Goal: Task Accomplishment & Management: Manage account settings

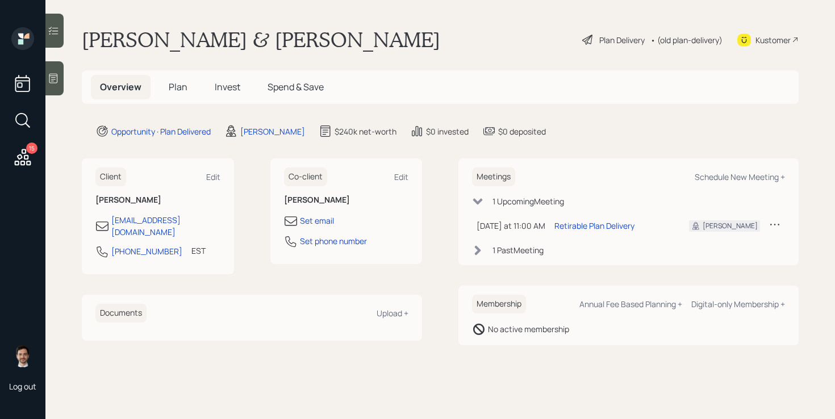
click at [624, 49] on div "Plan Delivery • (old plan-delivery)" at bounding box center [652, 39] width 143 height 25
click at [621, 43] on div "Plan Delivery" at bounding box center [621, 40] width 45 height 12
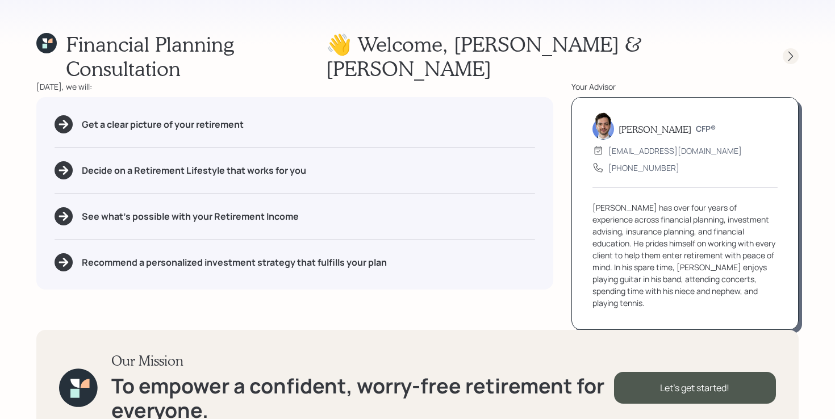
click at [789, 51] on icon at bounding box center [790, 56] width 11 height 11
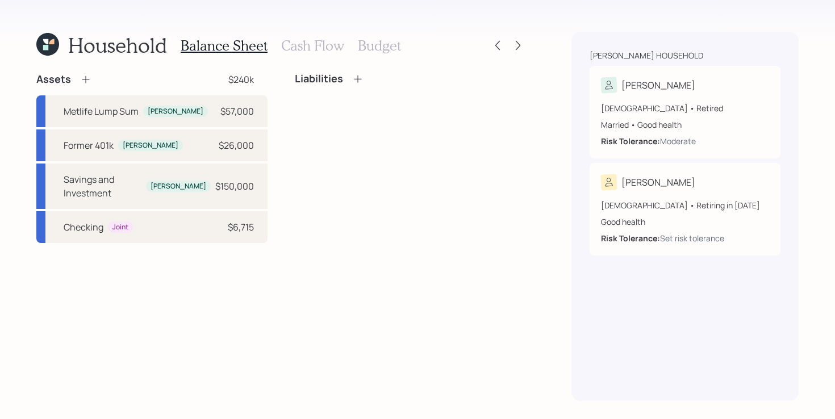
click at [530, 47] on div "Household Balance Sheet Cash Flow Budget Assets $240k Metlife Lump Sum [PERSON_…" at bounding box center [417, 209] width 835 height 419
click at [522, 47] on icon at bounding box center [517, 45] width 11 height 11
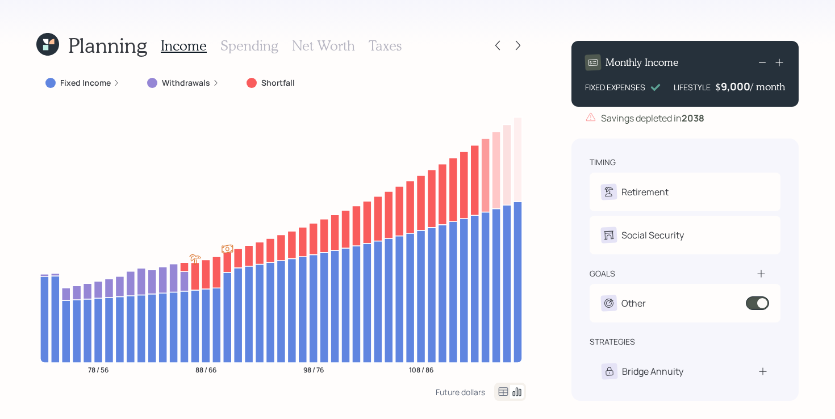
click at [522, 47] on icon at bounding box center [517, 45] width 11 height 11
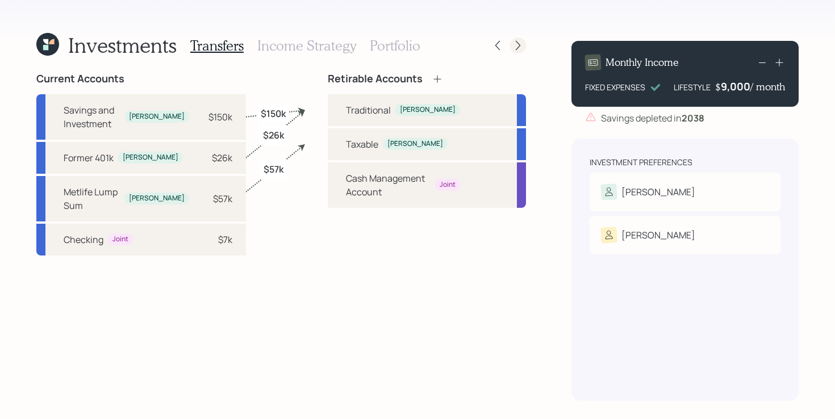
click at [522, 47] on icon at bounding box center [517, 45] width 11 height 11
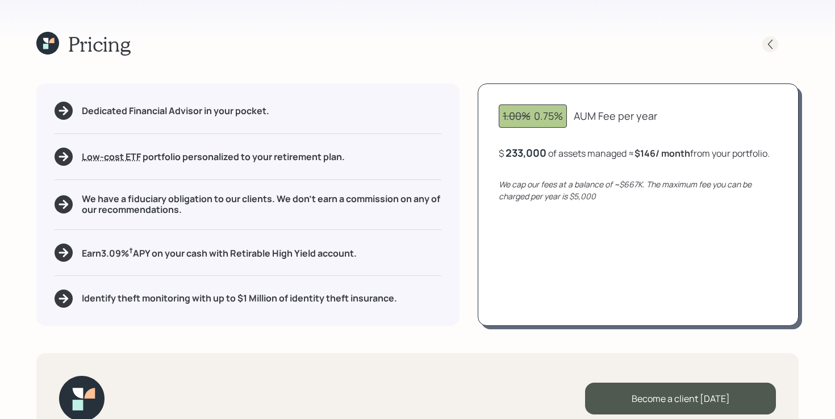
click at [770, 42] on icon at bounding box center [769, 44] width 11 height 11
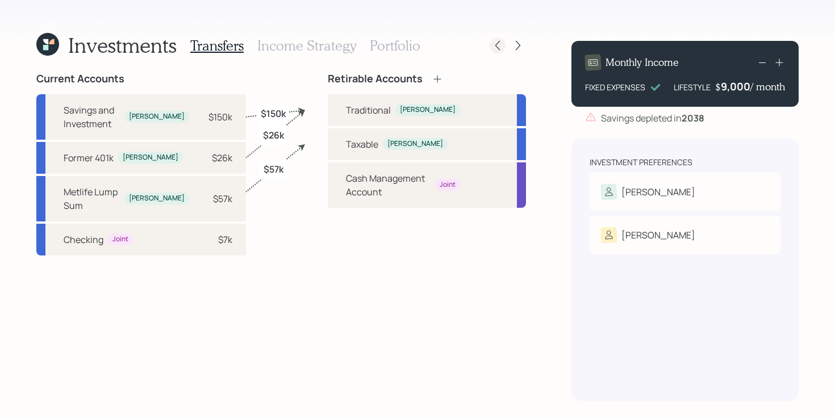
click at [500, 45] on icon at bounding box center [497, 45] width 11 height 11
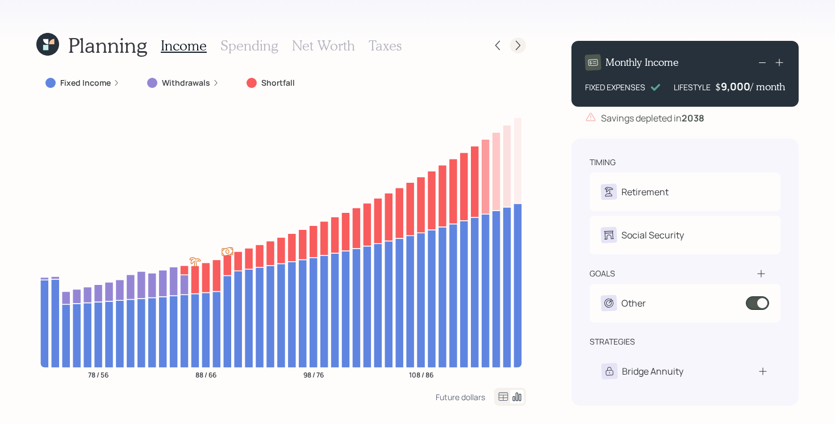
click at [510, 44] on div at bounding box center [518, 45] width 16 height 16
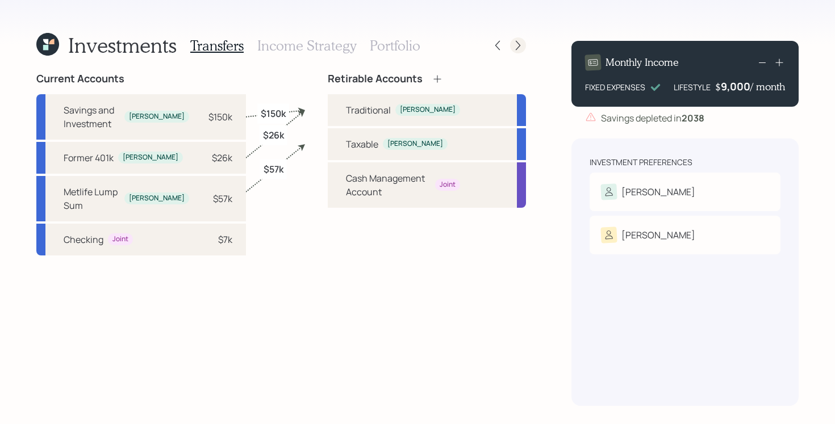
click at [513, 44] on icon at bounding box center [517, 45] width 11 height 11
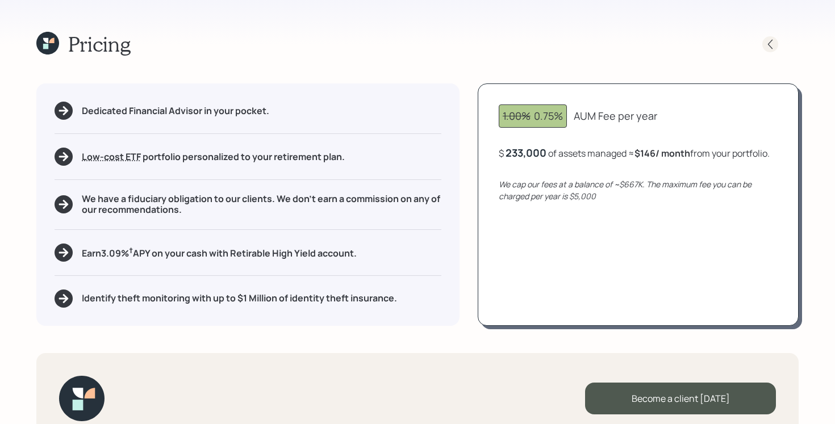
click at [767, 40] on icon at bounding box center [769, 44] width 11 height 11
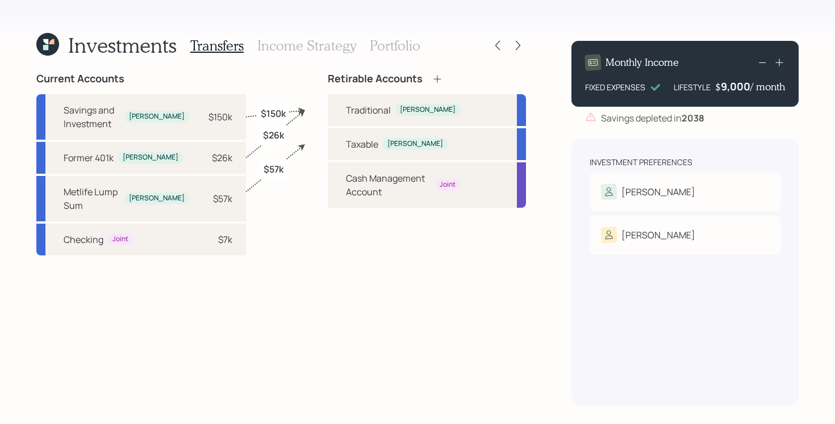
click at [400, 44] on h3 "Portfolio" at bounding box center [395, 45] width 51 height 16
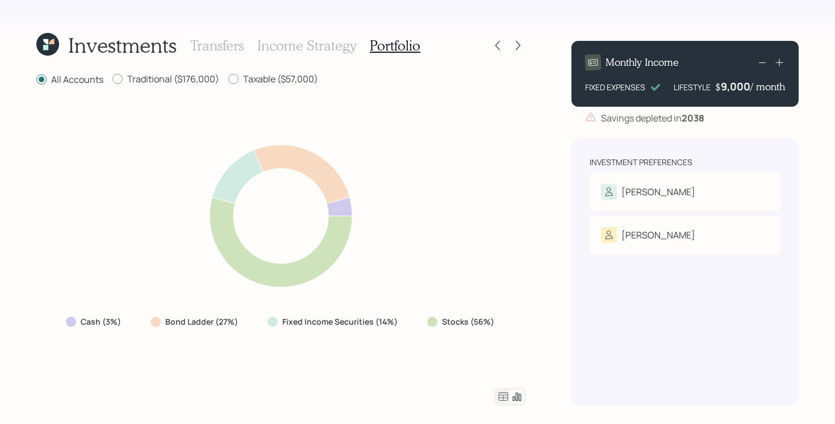
click at [358, 201] on icon at bounding box center [281, 216] width 294 height 164
click at [357, 200] on icon at bounding box center [281, 216] width 294 height 164
click at [85, 322] on label "Cash (3%)" at bounding box center [101, 321] width 40 height 11
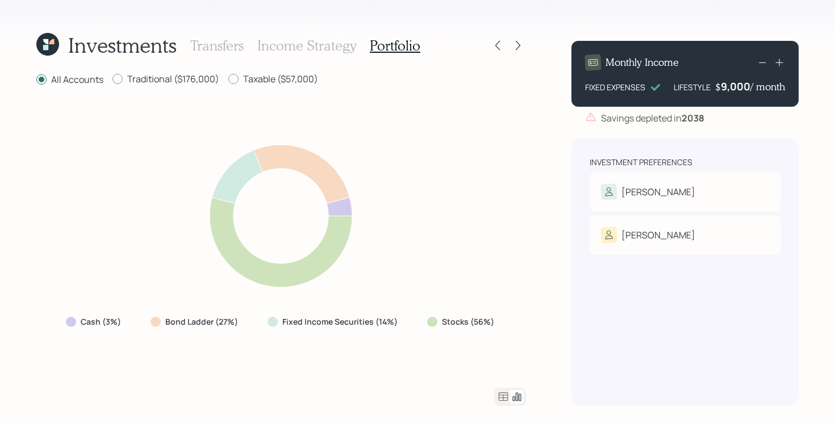
click at [506, 391] on icon at bounding box center [503, 397] width 14 height 14
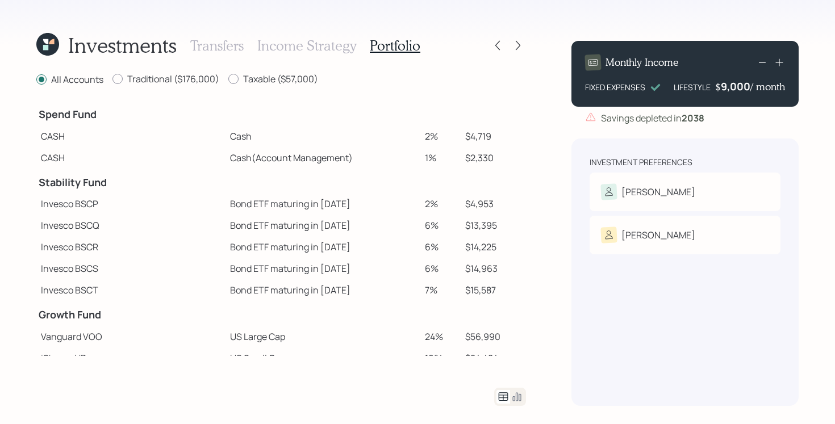
click at [520, 400] on icon at bounding box center [517, 397] width 14 height 14
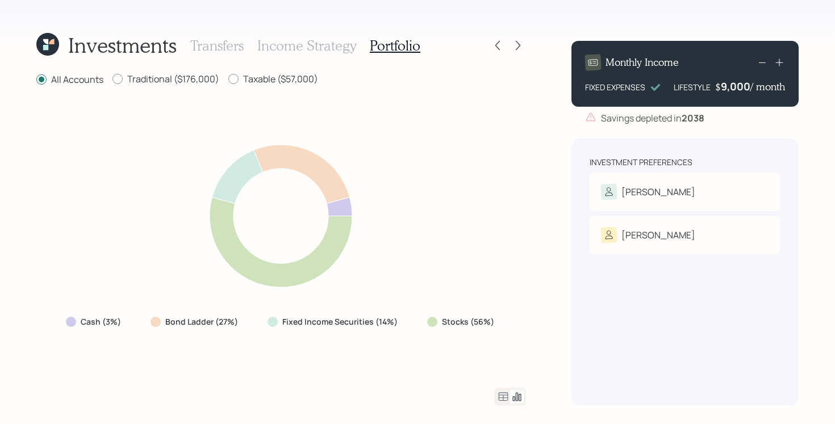
click at [453, 387] on div "All Accounts Traditional ($176,000) Taxable ($57,000) Cash (3%) Bond Ladder (27…" at bounding box center [281, 239] width 490 height 333
click at [496, 48] on icon at bounding box center [497, 45] width 11 height 11
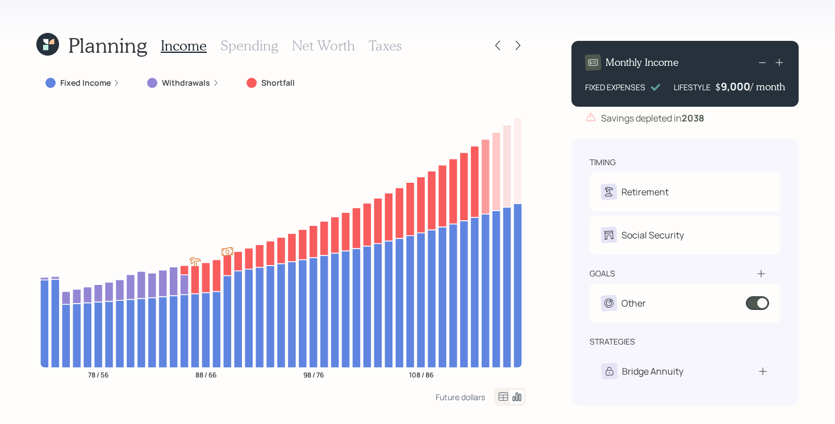
click at [496, 48] on icon at bounding box center [497, 45] width 11 height 11
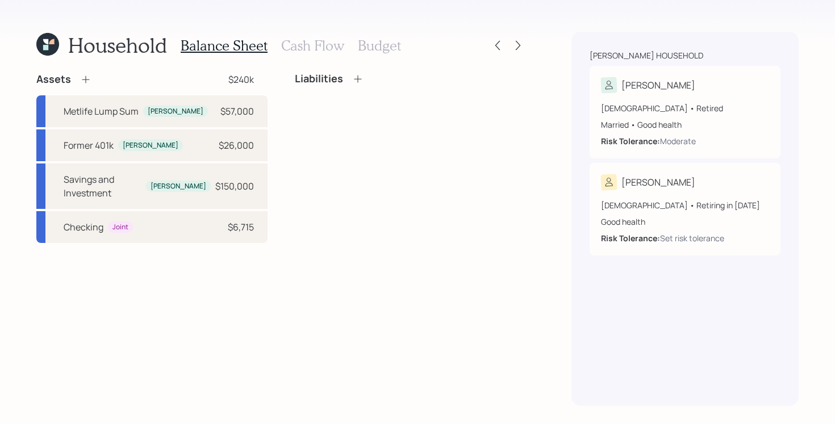
click at [396, 153] on div "Liabilities" at bounding box center [410, 158] width 231 height 170
click at [639, 97] on div "[DEMOGRAPHIC_DATA] • Retired Married • Good health Risk Tolerance: Moderate" at bounding box center [685, 120] width 168 height 54
select select "12"
select select "good"
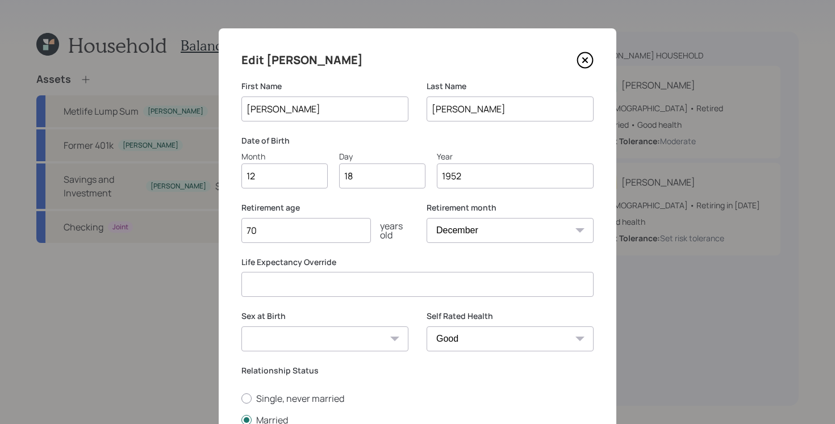
click at [588, 64] on icon at bounding box center [584, 60] width 17 height 17
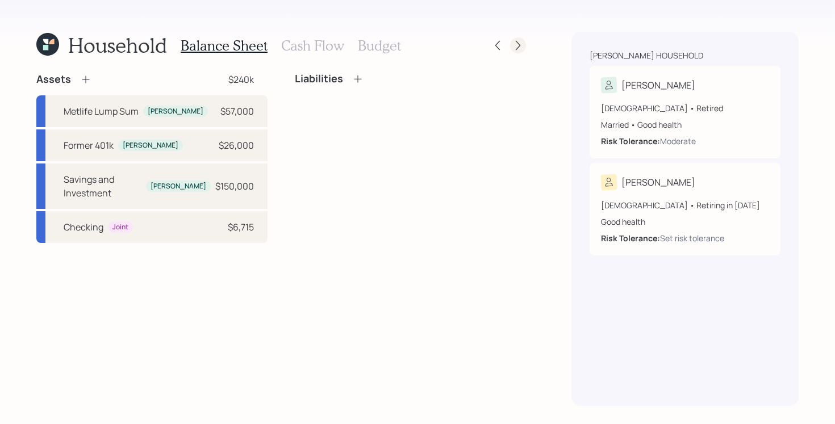
click at [516, 48] on icon at bounding box center [517, 45] width 11 height 11
